Goal: Use online tool/utility: Use online tool/utility

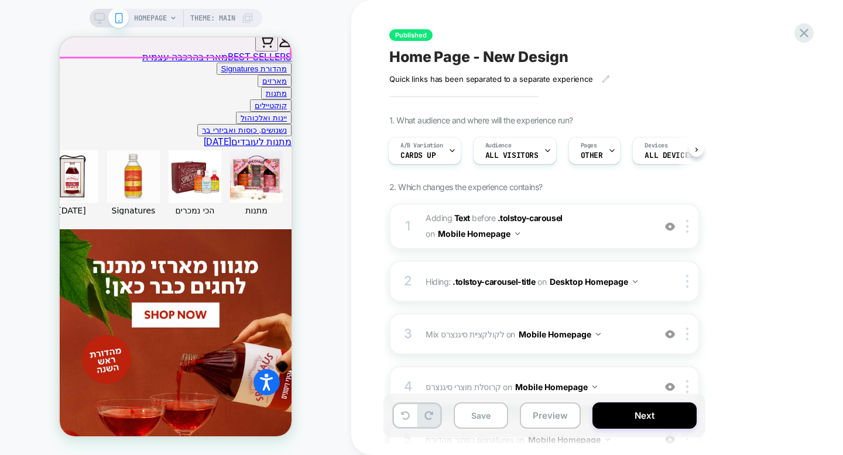
scroll to position [416, 0]
